Goal: Check status: Check status

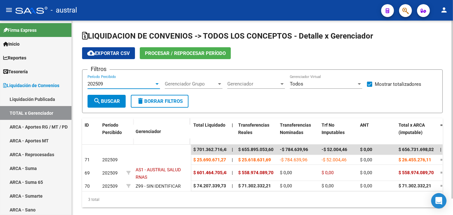
click at [158, 83] on div at bounding box center [157, 84] width 3 height 2
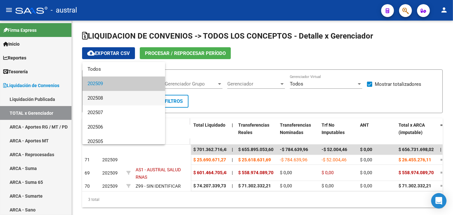
click at [135, 97] on span "202508" at bounding box center [124, 98] width 73 height 14
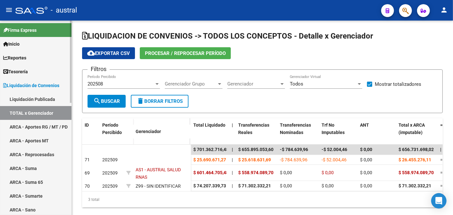
drag, startPoint x: 116, startPoint y: 102, endPoint x: 46, endPoint y: 128, distance: 74.6
click at [53, 133] on mat-sidenav-container "Firma Express Inicio Calendario SSS Instructivos Contacto OS Reportes Tablero d…" at bounding box center [226, 118] width 453 height 194
click at [38, 124] on link "ARCA - Aportes RG / MT / PD" at bounding box center [36, 127] width 72 height 14
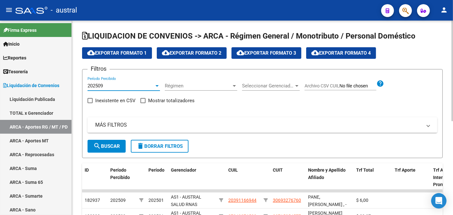
click at [115, 85] on div "202509" at bounding box center [121, 86] width 67 height 6
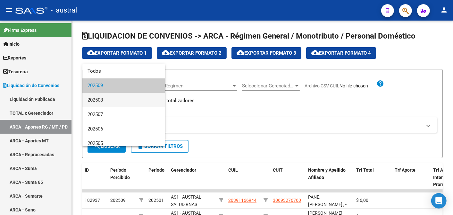
click at [110, 100] on span "202508" at bounding box center [124, 100] width 73 height 14
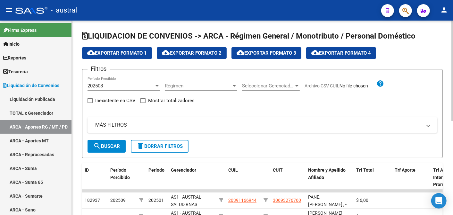
click at [108, 123] on mat-panel-title "MÁS FILTROS" at bounding box center [258, 124] width 327 height 7
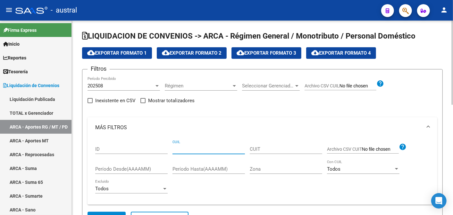
click at [211, 147] on input "CUIL" at bounding box center [209, 149] width 73 height 6
paste input "23-23899479-9"
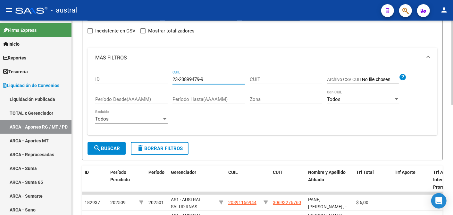
scroll to position [71, 0]
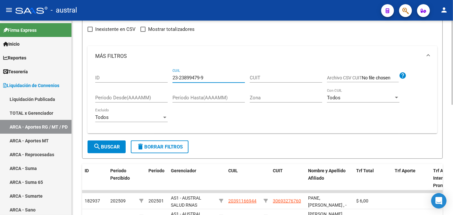
type input "23-23899479-9"
click at [105, 144] on span "search Buscar" at bounding box center [106, 147] width 27 height 6
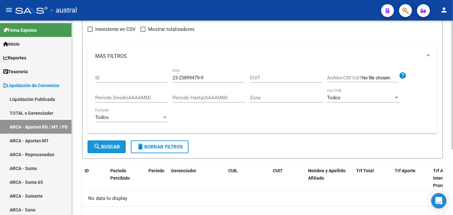
click at [104, 145] on span "search Buscar" at bounding box center [106, 147] width 27 height 6
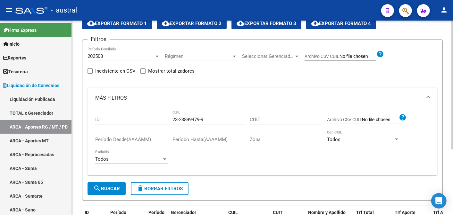
scroll to position [0, 0]
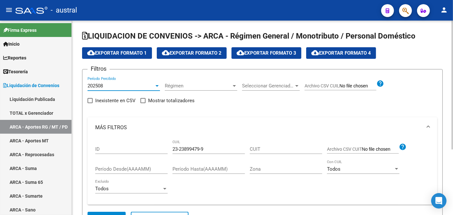
click at [156, 86] on div at bounding box center [157, 86] width 3 height 2
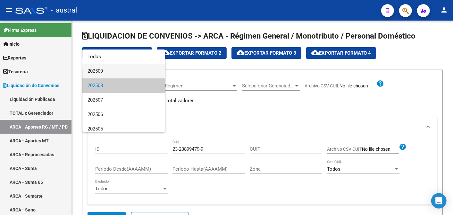
click at [134, 69] on span "202509" at bounding box center [124, 71] width 73 height 14
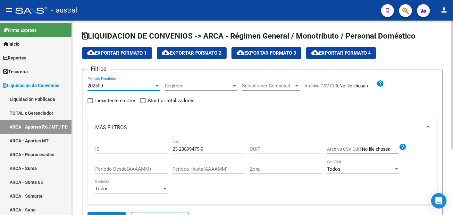
scroll to position [99, 0]
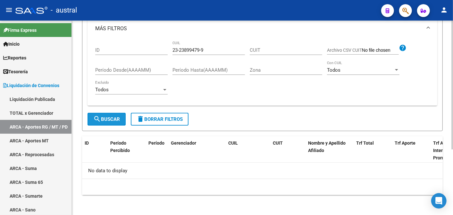
click at [112, 122] on button "search Buscar" at bounding box center [107, 119] width 38 height 13
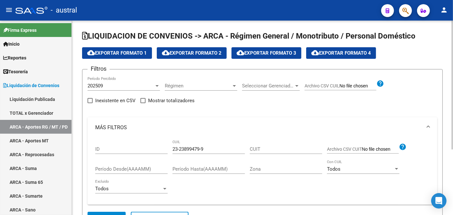
scroll to position [0, 0]
